Goal: Information Seeking & Learning: Find specific fact

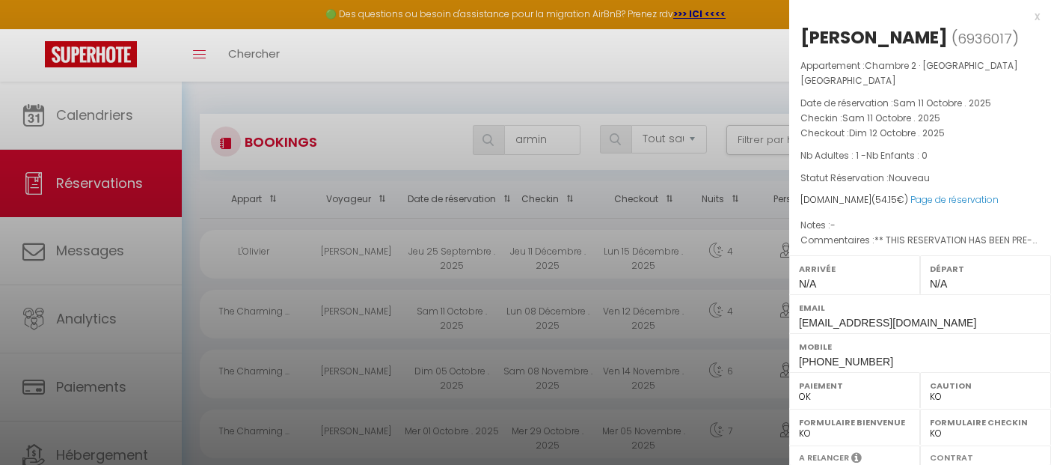
select select "not_cancelled"
click at [1024, 18] on div "x" at bounding box center [914, 16] width 251 height 18
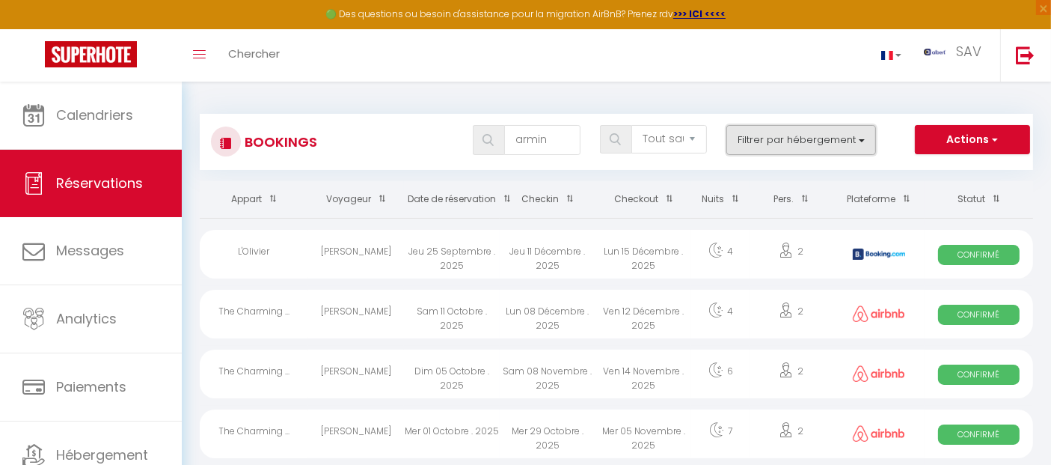
click at [757, 140] on button "Filtrer par hébergement" at bounding box center [802, 140] width 150 height 30
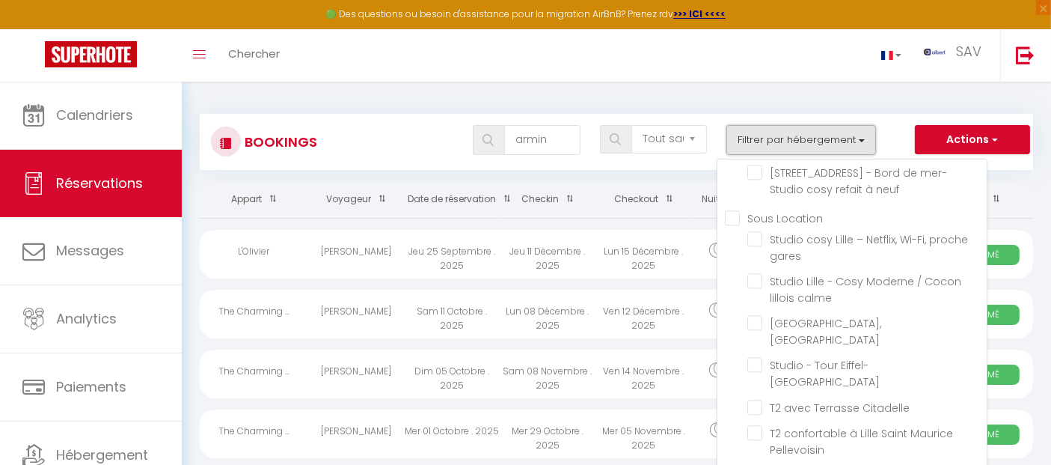
scroll to position [17707, 0]
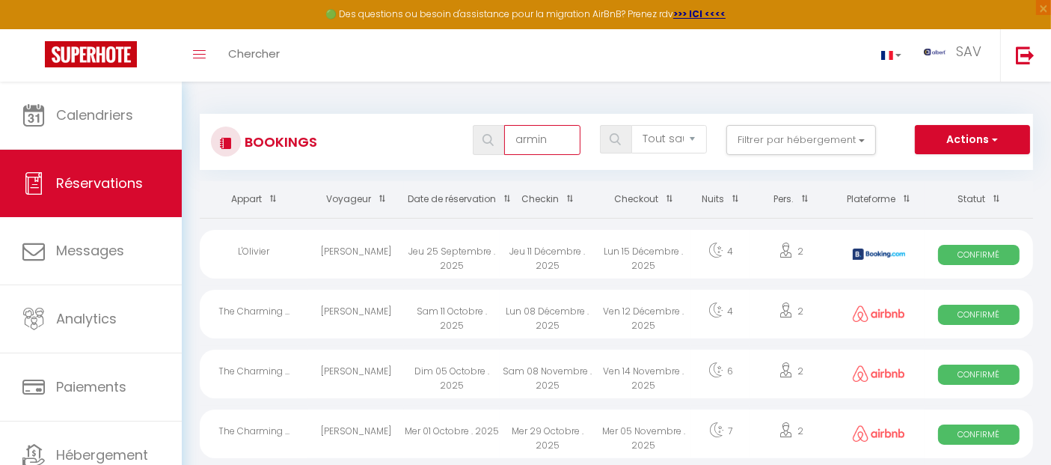
drag, startPoint x: 468, startPoint y: 142, endPoint x: 453, endPoint y: 141, distance: 15.0
click at [453, 141] on div "[PERSON_NAME] les statuts Annulé Confirmé Non Confirmé Tout sauf annulé No Show…" at bounding box center [651, 140] width 762 height 30
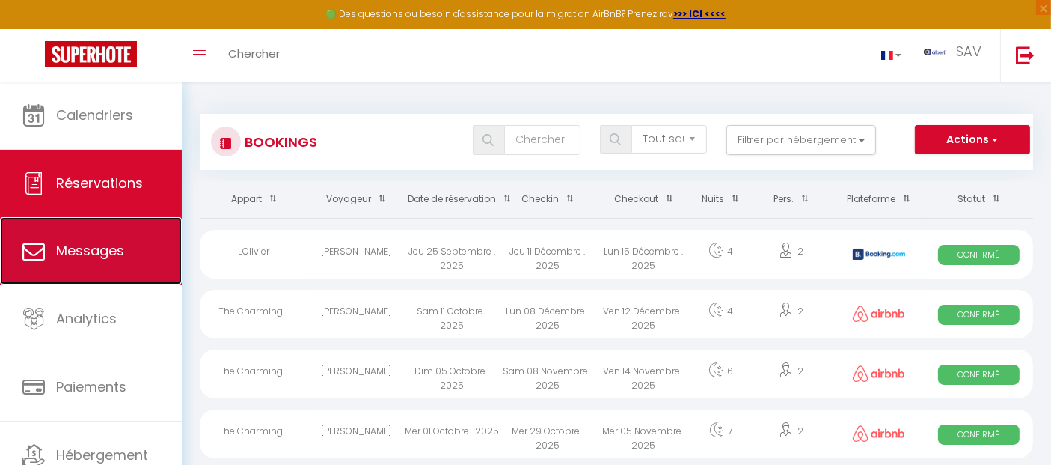
click at [109, 239] on link "Messages" at bounding box center [91, 250] width 182 height 67
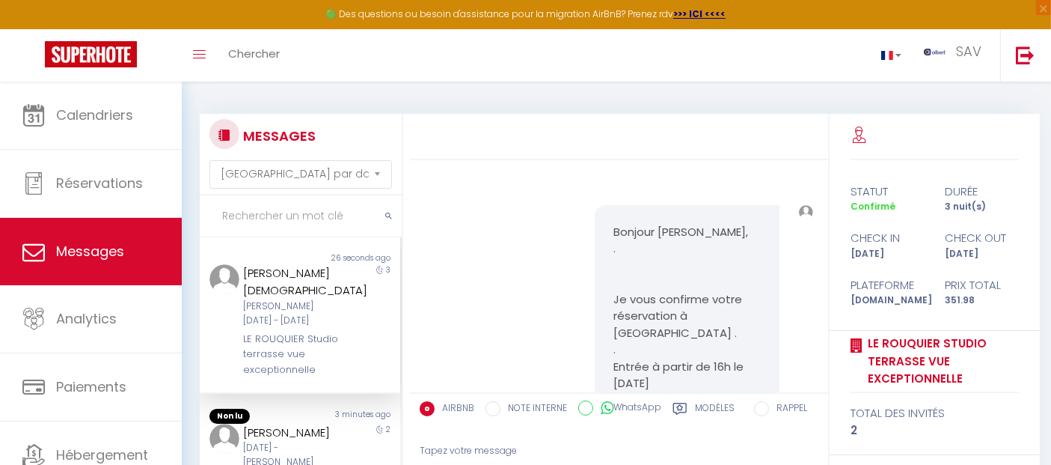
scroll to position [9458, 0]
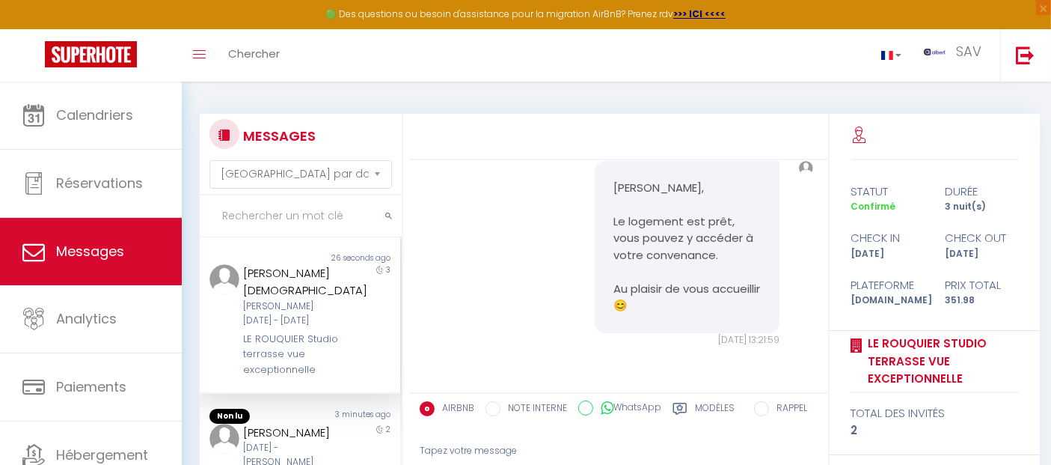
click at [302, 212] on input "text" at bounding box center [301, 216] width 202 height 42
paste input "Tapie"
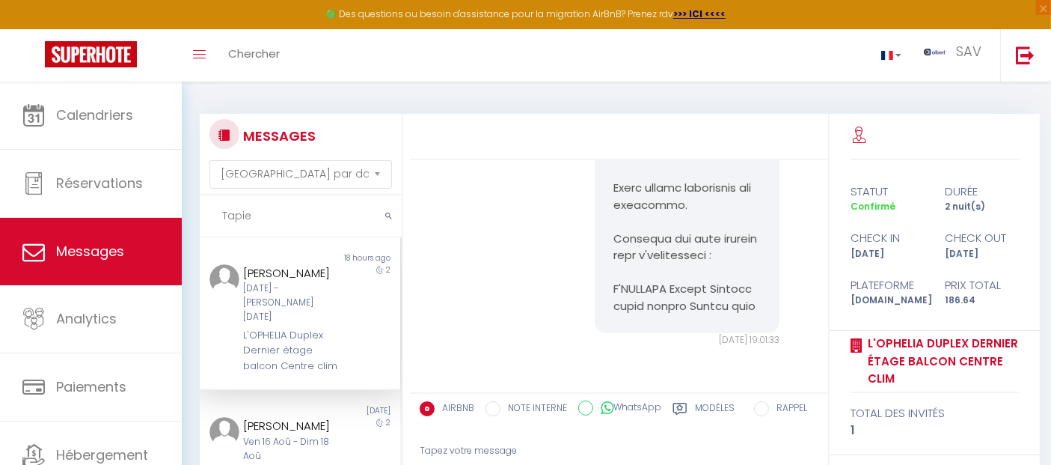
scroll to position [9665, 0]
drag, startPoint x: 295, startPoint y: 369, endPoint x: 236, endPoint y: 313, distance: 81.0
click at [233, 311] on div "[PERSON_NAME] [DATE] - [DATE] L'OPHELIA Duplex Dernier étage balcon Centre clim" at bounding box center [291, 318] width 117 height 109
copy div "L'OPHELIA Duplex Dernier étage balcon Centre clim"
drag, startPoint x: 323, startPoint y: 270, endPoint x: 237, endPoint y: 270, distance: 86.0
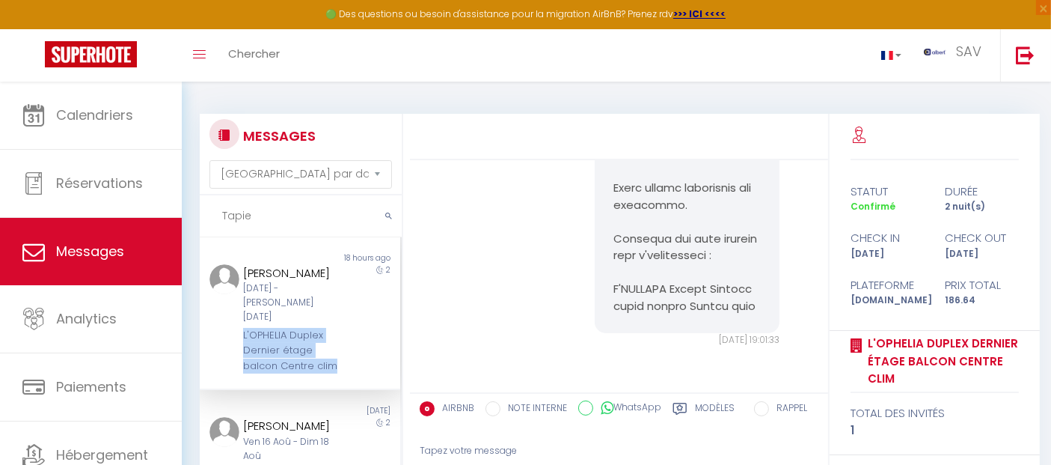
click at [237, 270] on div "[PERSON_NAME] [DATE] - [DATE] L'OPHELIA Duplex Dernier étage balcon Centre clim" at bounding box center [291, 318] width 117 height 109
copy div "[PERSON_NAME]"
drag, startPoint x: 298, startPoint y: 212, endPoint x: 180, endPoint y: 212, distance: 118.2
click at [180, 212] on div "🟢 Des questions ou besoin d'assistance pour la migration AirBnB? Prenez rdv >>>…" at bounding box center [525, 346] width 1051 height 528
paste input "[PERSON_NAME]"
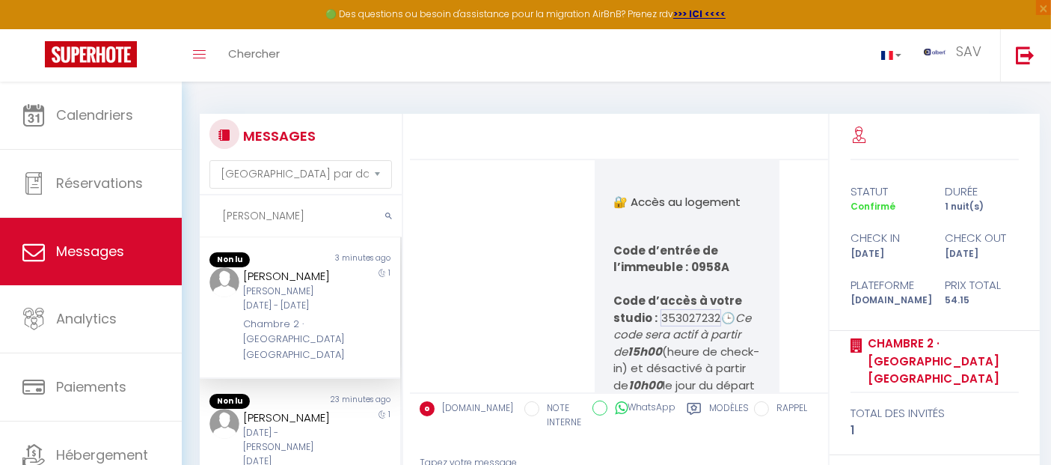
scroll to position [5732, 0]
type input "[PERSON_NAME]"
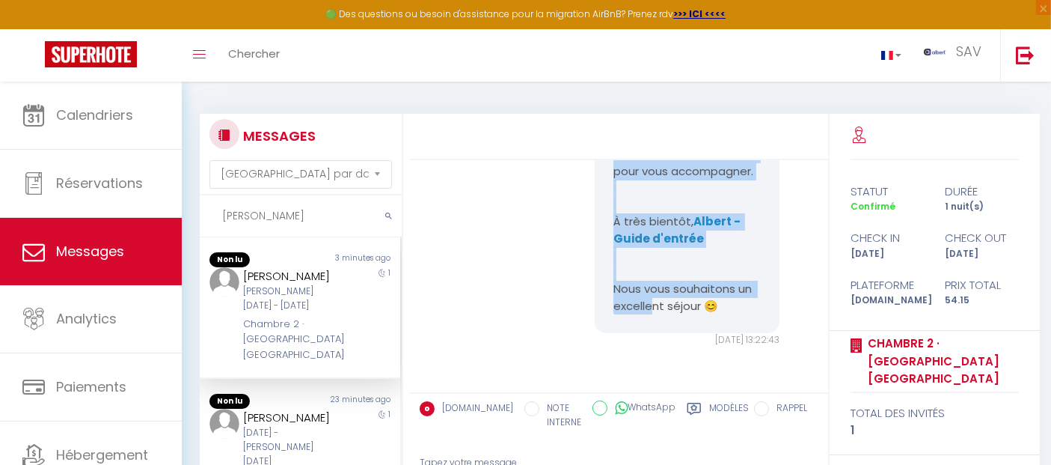
scroll to position [6730, 0]
drag, startPoint x: 601, startPoint y: 299, endPoint x: 718, endPoint y: 312, distance: 118.2
copy pre "🎉 Bienvenue au [STREET_ADDRESS][GEOGRAPHIC_DATA] porte le numéro 2 . Nous somme…"
